Goal: Task Accomplishment & Management: Manage account settings

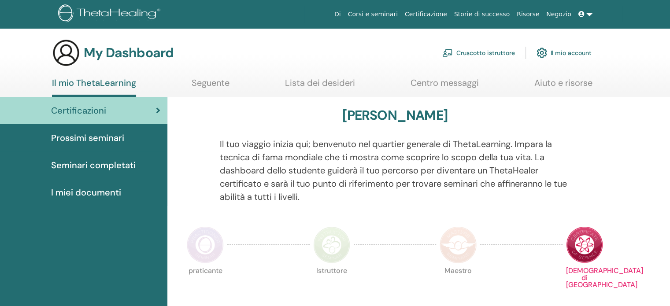
click at [495, 54] on link "Cruscotto istruttore" at bounding box center [478, 52] width 73 height 19
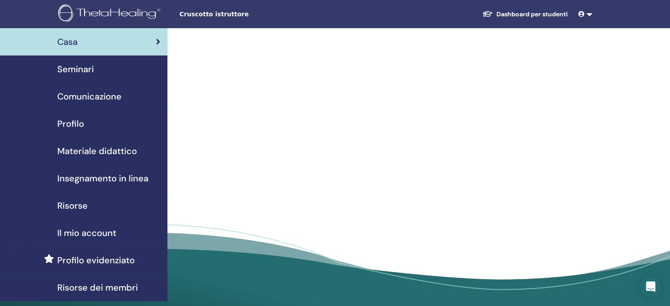
click at [89, 72] on span "Seminari" at bounding box center [75, 69] width 37 height 13
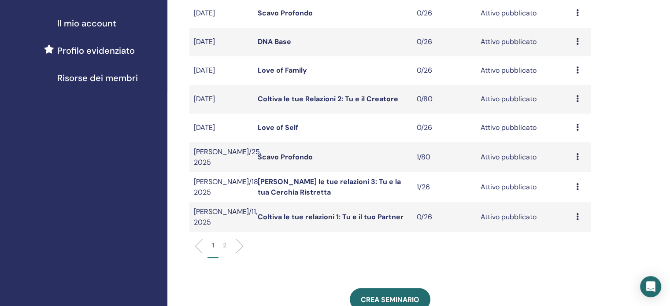
scroll to position [220, 0]
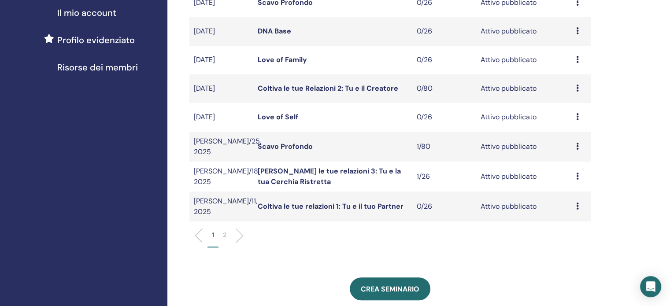
click at [223, 232] on p "2" at bounding box center [225, 234] width 4 height 9
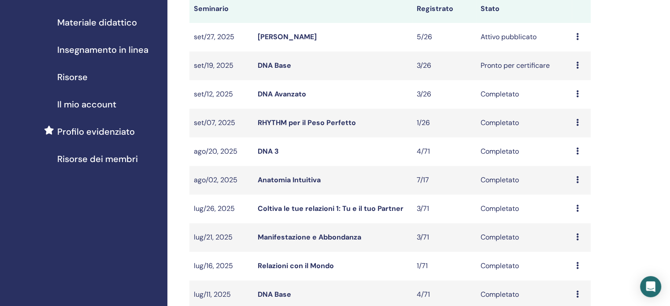
scroll to position [0, 0]
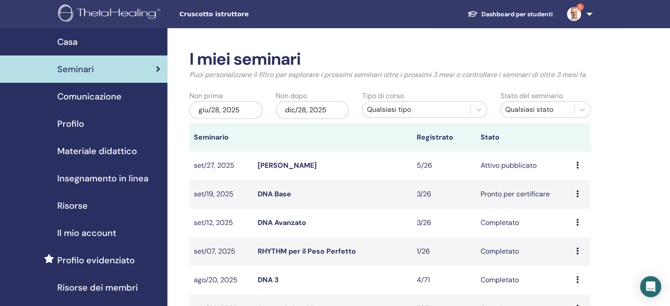
click at [301, 164] on link "[PERSON_NAME]" at bounding box center [287, 165] width 59 height 9
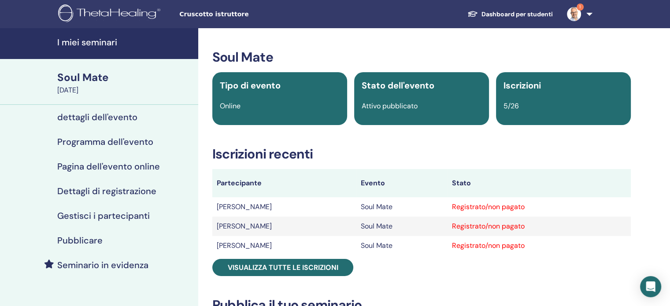
click at [108, 214] on h4 "Gestisci i partecipanti" at bounding box center [103, 216] width 93 height 11
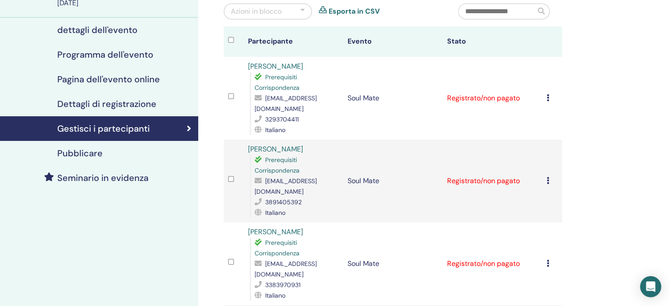
scroll to position [88, 0]
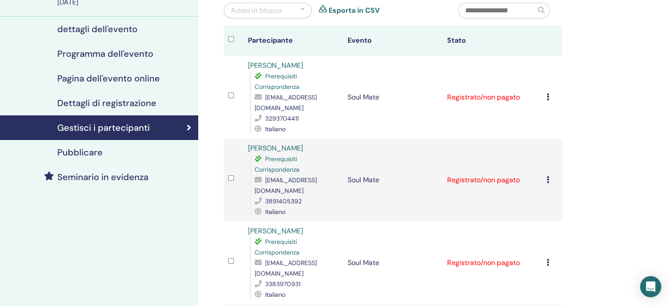
click at [549, 98] on div "Annulla registrazione Non autocertificare Contrassegna come pagato Contrassegna…" at bounding box center [552, 97] width 11 height 11
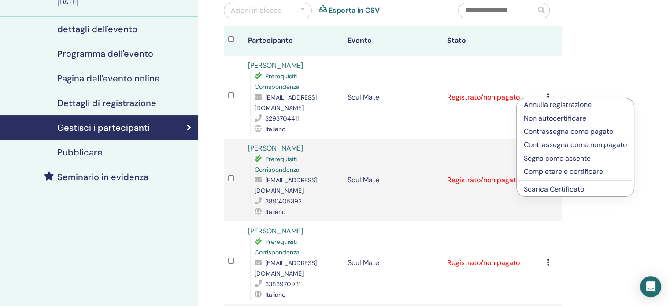
click at [561, 190] on link "Scarica Certificato" at bounding box center [554, 189] width 60 height 9
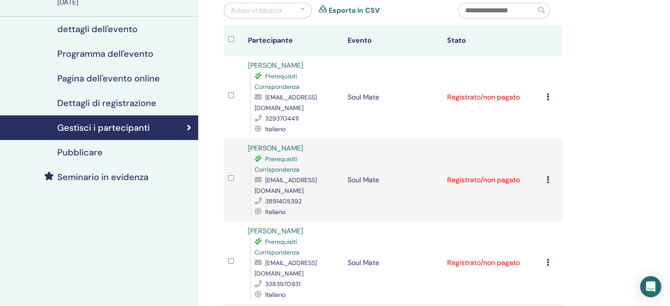
click at [550, 175] on div "Annulla registrazione Non autocertificare Contrassegna come pagato Contrassegna…" at bounding box center [552, 180] width 11 height 11
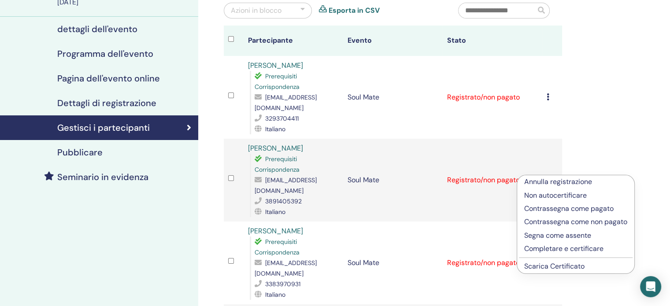
click at [556, 264] on link "Scarica Certificato" at bounding box center [554, 266] width 60 height 9
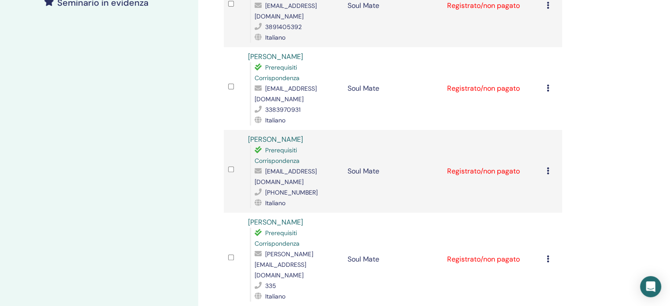
scroll to position [264, 0]
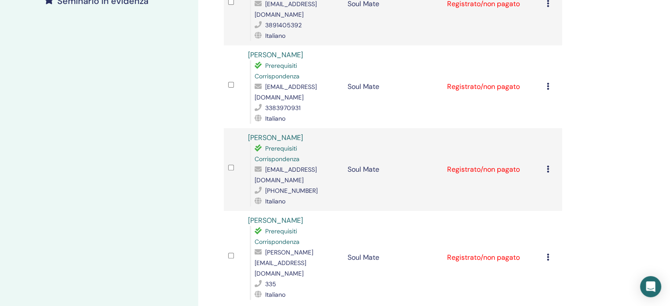
click at [548, 83] on icon at bounding box center [548, 86] width 3 height 7
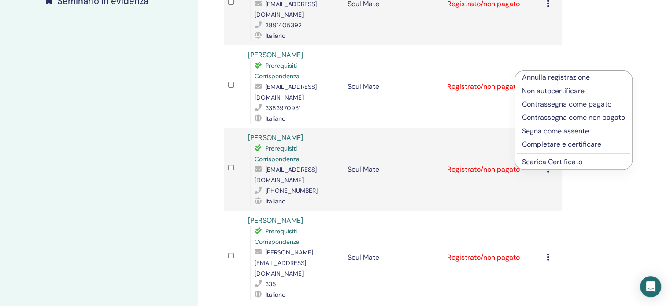
click at [560, 160] on link "Scarica Certificato" at bounding box center [552, 161] width 60 height 9
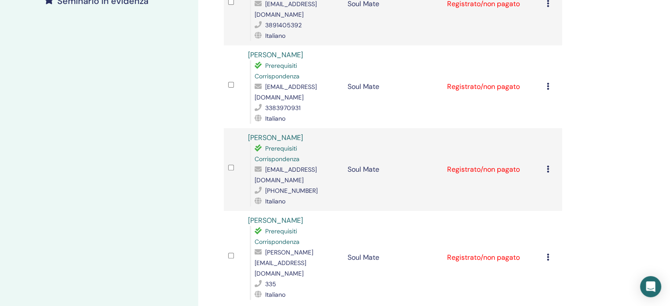
click at [547, 166] on icon at bounding box center [548, 169] width 3 height 7
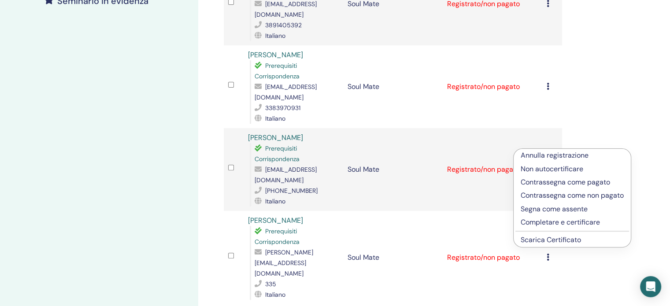
click at [572, 241] on link "Scarica Certificato" at bounding box center [551, 239] width 60 height 9
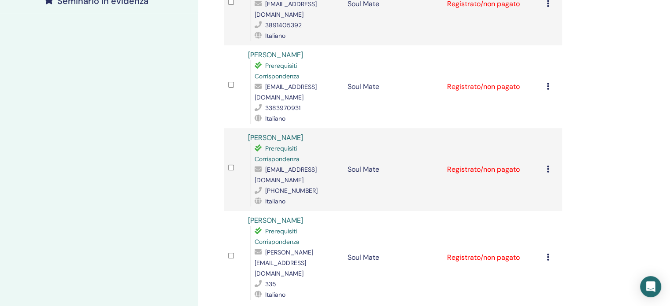
click at [548, 254] on icon at bounding box center [548, 257] width 3 height 7
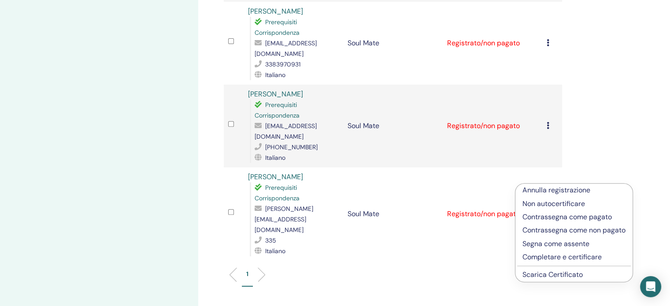
scroll to position [308, 0]
click at [564, 276] on link "Scarica Certificato" at bounding box center [553, 274] width 60 height 9
